Goal: Transaction & Acquisition: Purchase product/service

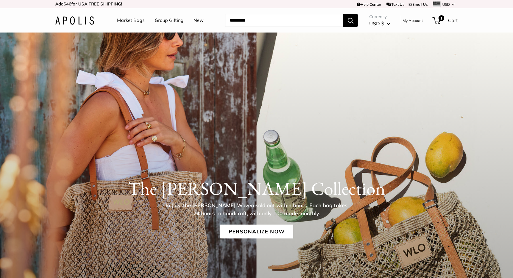
click at [134, 20] on link "Market Bags" at bounding box center [131, 20] width 28 height 9
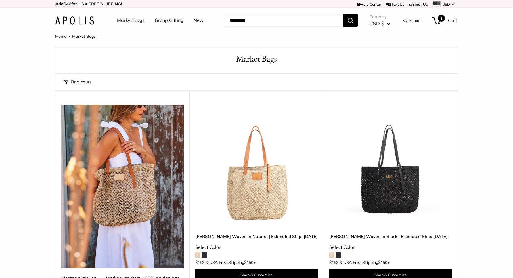
click at [454, 21] on span "Cart" at bounding box center [453, 20] width 10 height 6
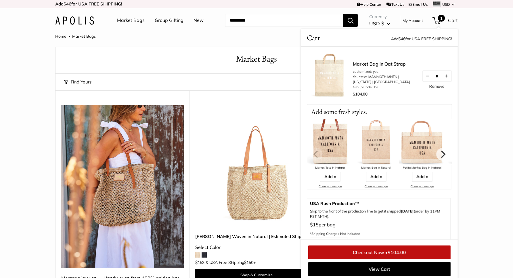
click at [426, 75] on button "Decrease quantity by 1" at bounding box center [428, 76] width 10 height 10
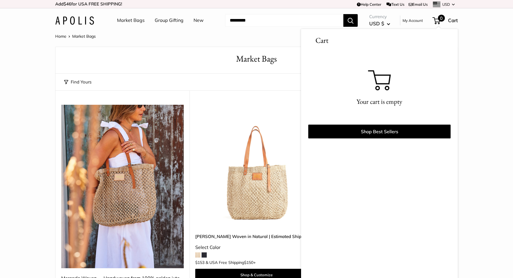
scroll to position [2, 0]
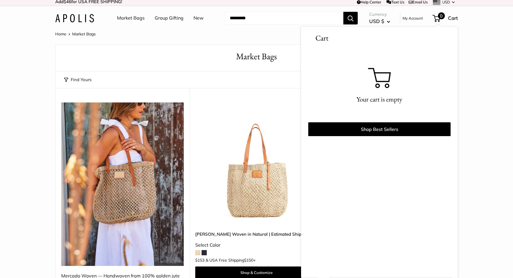
click at [131, 20] on link "Market Bags" at bounding box center [131, 18] width 28 height 9
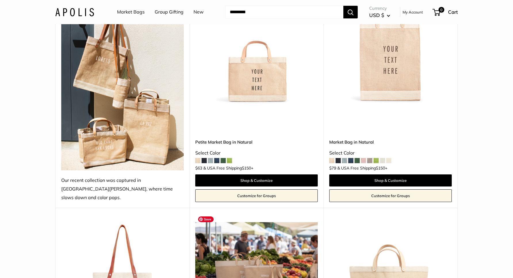
scroll to position [312, 0]
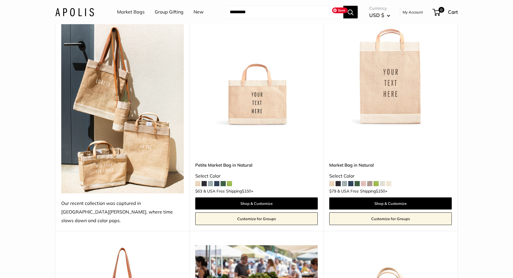
click at [0, 0] on img at bounding box center [0, 0] width 0 height 0
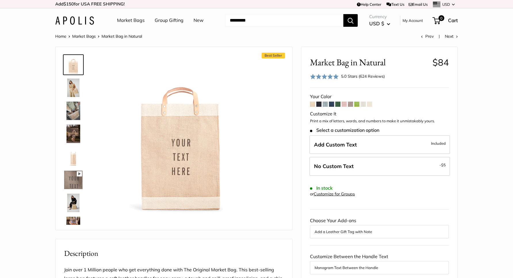
click at [351, 104] on span at bounding box center [350, 104] width 5 height 5
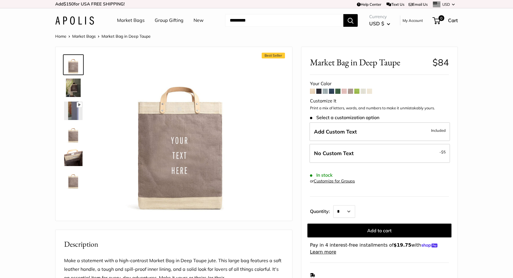
click at [337, 92] on span at bounding box center [337, 91] width 5 height 5
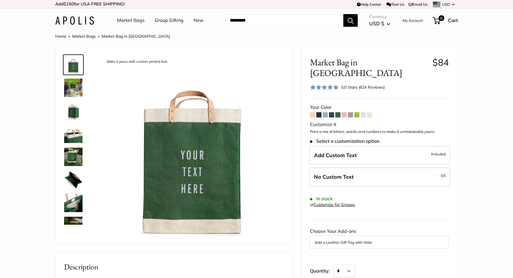
click at [72, 92] on img at bounding box center [73, 88] width 18 height 18
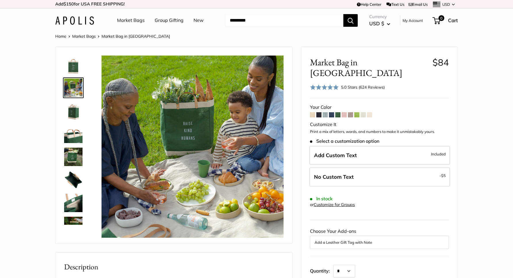
click at [88, 122] on div at bounding box center [76, 138] width 28 height 173
click at [74, 157] on img at bounding box center [73, 157] width 18 height 18
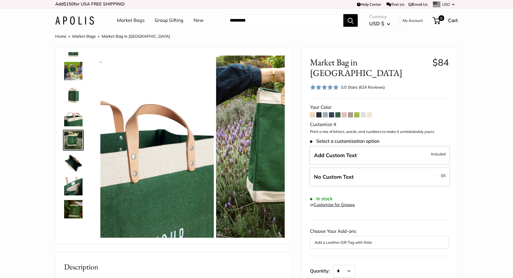
scroll to position [18, 0]
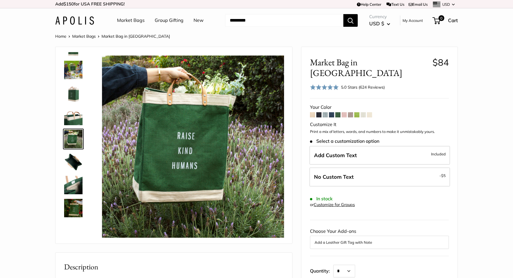
click at [74, 129] on link at bounding box center [73, 139] width 21 height 21
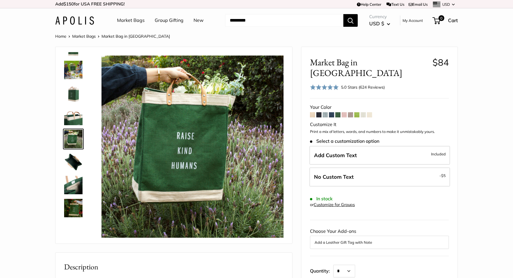
click at [74, 142] on img at bounding box center [73, 139] width 18 height 18
click at [320, 112] on span at bounding box center [318, 114] width 5 height 5
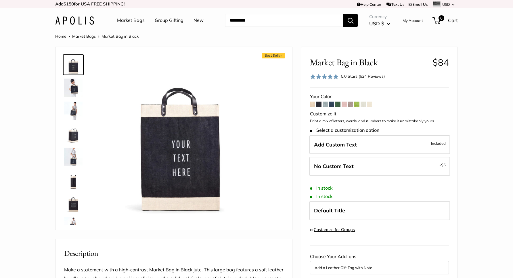
click at [312, 105] on span at bounding box center [312, 104] width 5 height 5
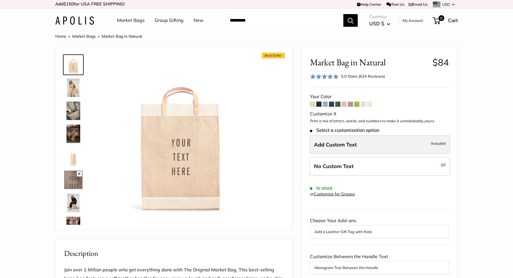
click at [411, 146] on label "Add Custom Text Included" at bounding box center [380, 144] width 141 height 19
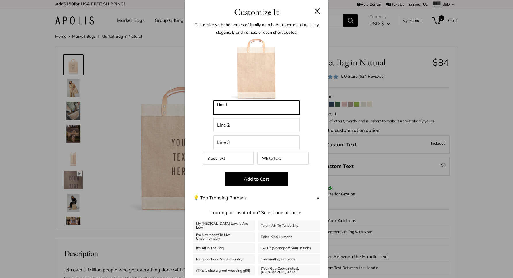
click at [229, 109] on input "Line 1" at bounding box center [256, 108] width 86 height 14
type input "**********"
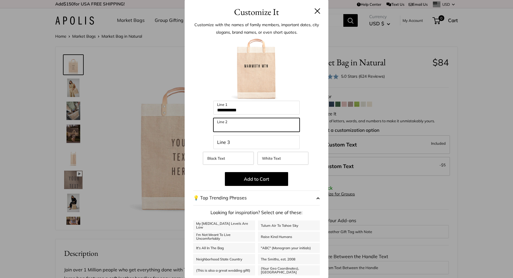
click at [243, 127] on input "Line 2" at bounding box center [256, 125] width 86 height 14
type input "**********"
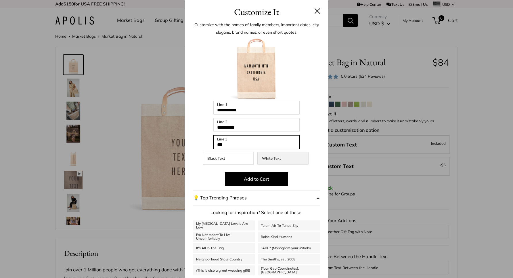
type input "***"
click at [290, 156] on label "White Text" at bounding box center [282, 158] width 51 height 13
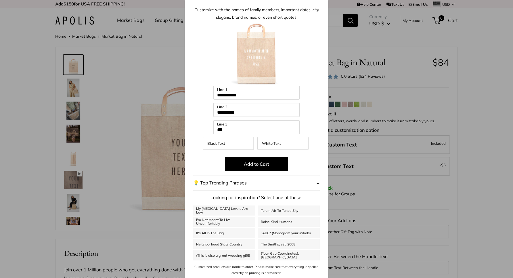
click at [389, 199] on div "**********" at bounding box center [256, 139] width 513 height 278
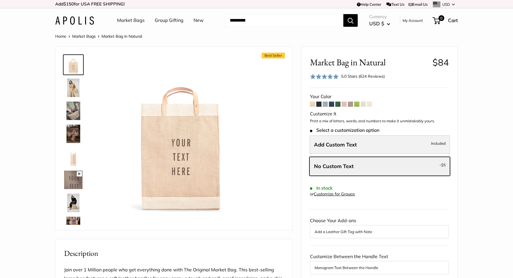
click at [398, 143] on label "Add Custom Text Included" at bounding box center [380, 144] width 141 height 19
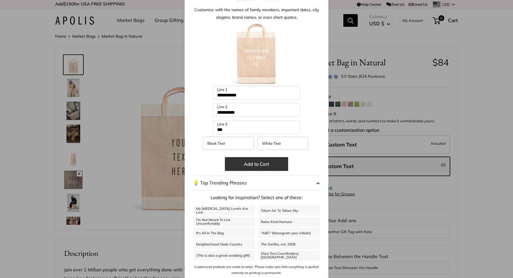
click at [259, 162] on button "Add to Cart" at bounding box center [256, 164] width 63 height 14
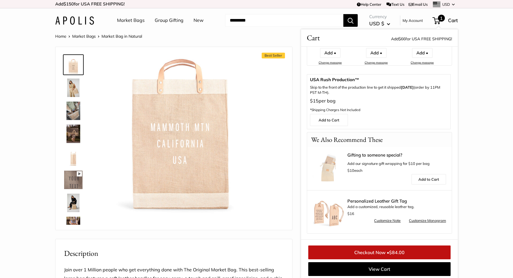
scroll to position [123, 0]
